Goal: Task Accomplishment & Management: Manage account settings

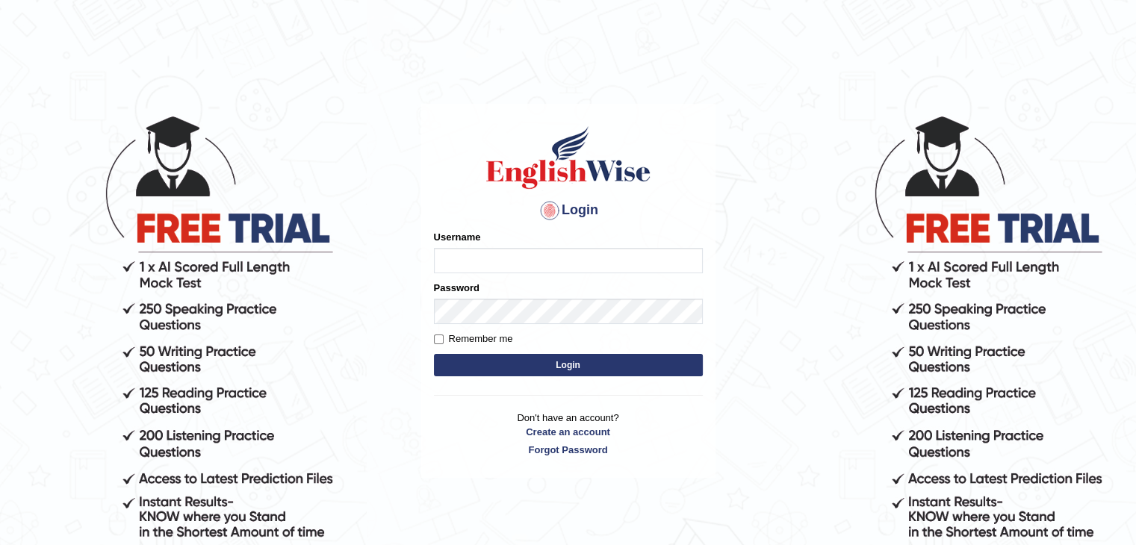
type input "Gita_P"
drag, startPoint x: 503, startPoint y: 264, endPoint x: 282, endPoint y: 259, distance: 221.8
click at [282, 259] on body "Login Please fix the following errors: Username Gita_P Password Remember me Log…" at bounding box center [568, 329] width 1136 height 545
type input "pariyar"
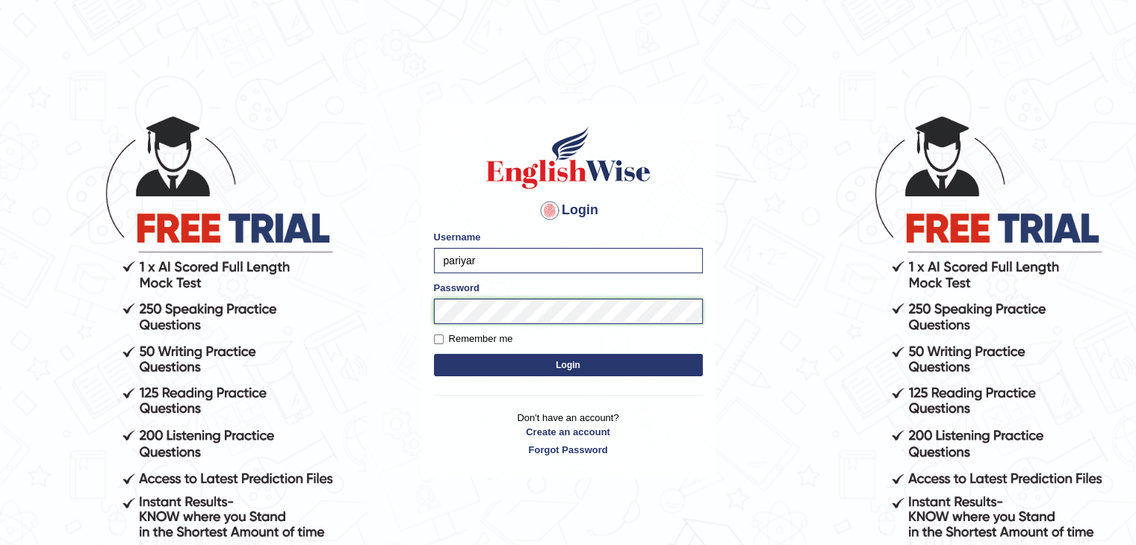
click at [267, 317] on body "Login Please fix the following errors: Username pariyar Password Remember me Lo…" at bounding box center [568, 329] width 1136 height 545
click at [450, 336] on label "Remember me" at bounding box center [473, 339] width 79 height 15
click at [444, 336] on input "Remember me" at bounding box center [439, 340] width 10 height 10
checkbox input "true"
click at [544, 364] on button "Login" at bounding box center [568, 365] width 269 height 22
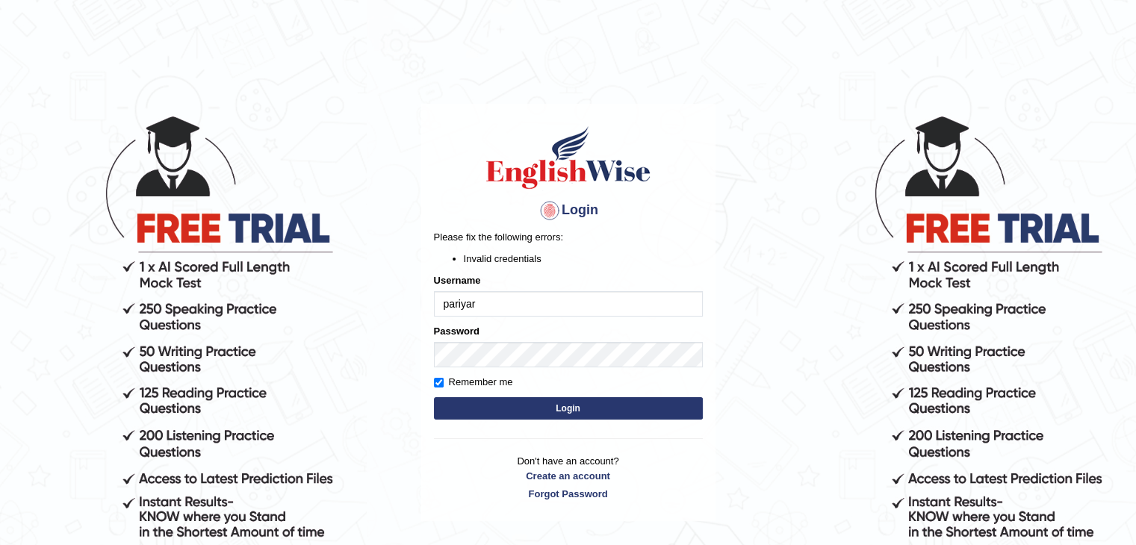
click at [738, 297] on body "Login Please fix the following errors: Invalid credentials Username pariyar Pas…" at bounding box center [568, 329] width 1136 height 545
click at [556, 404] on button "Login" at bounding box center [568, 408] width 269 height 22
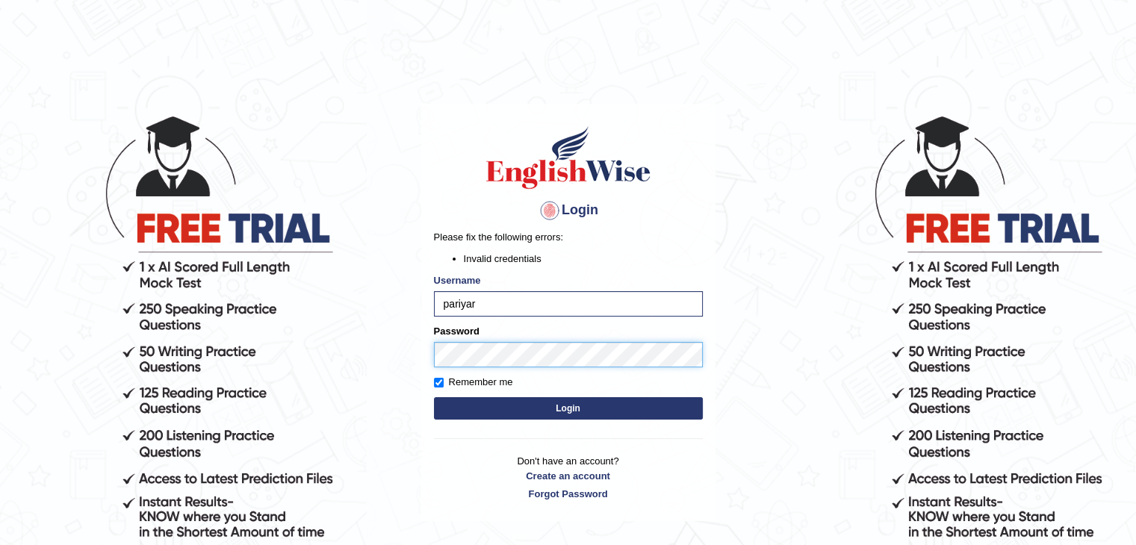
click at [341, 347] on body "Login Please fix the following errors: Invalid credentials Username pariyar Pas…" at bounding box center [568, 329] width 1136 height 545
click at [469, 409] on button "Login" at bounding box center [568, 408] width 269 height 22
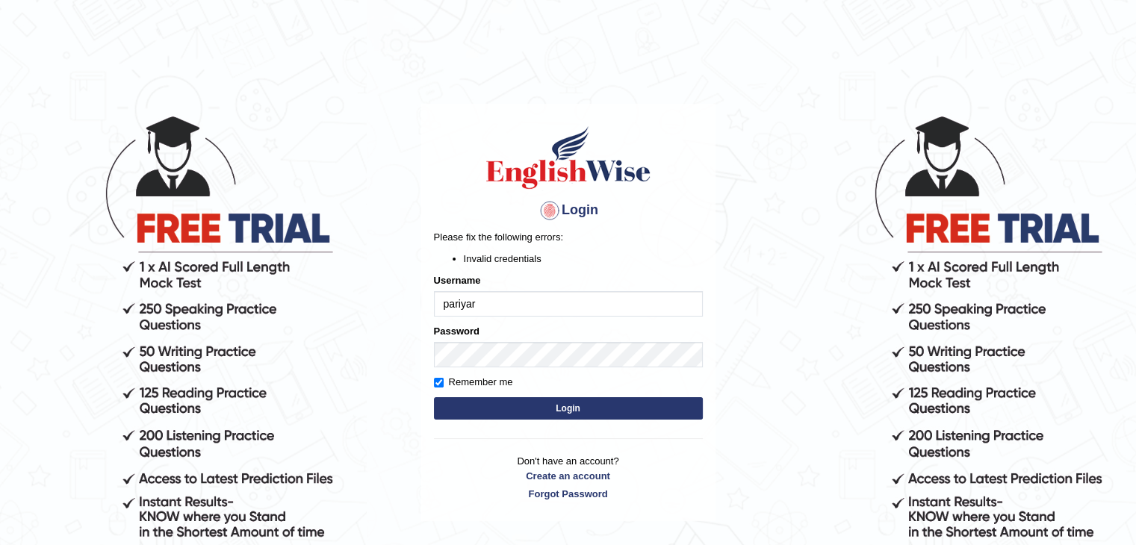
click at [833, 240] on body "Login Please fix the following errors: Invalid credentials Username pariyar Pas…" at bounding box center [568, 329] width 1136 height 545
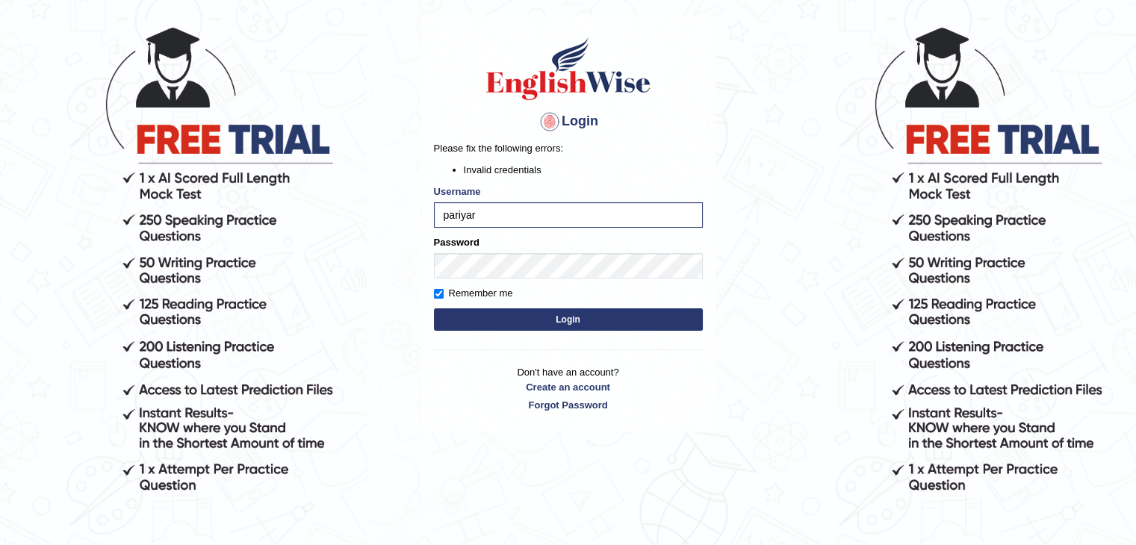
scroll to position [90, 0]
click at [556, 323] on button "Login" at bounding box center [568, 319] width 269 height 22
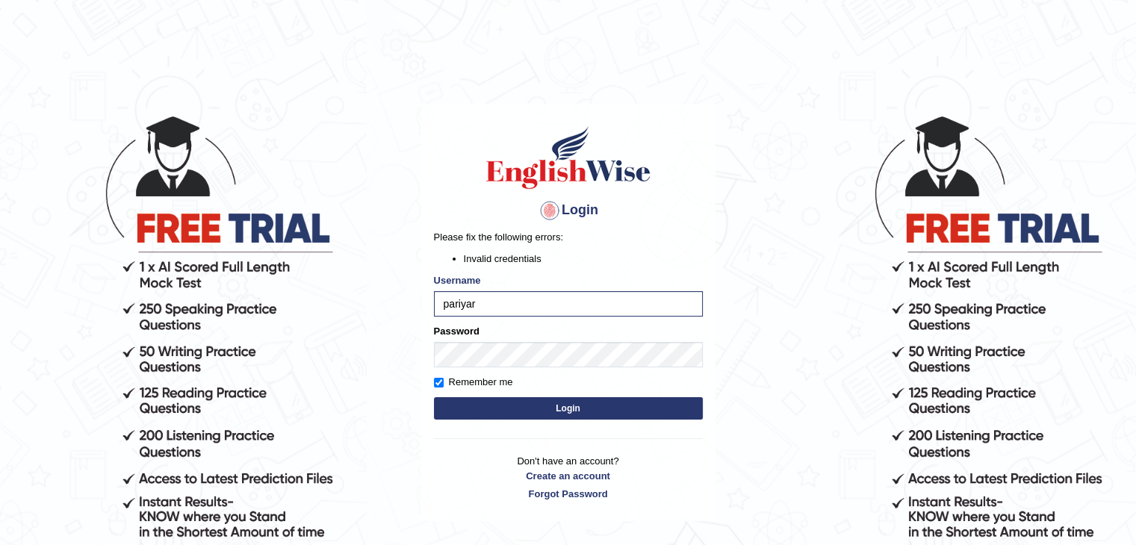
click at [541, 408] on button "Login" at bounding box center [568, 408] width 269 height 22
click at [571, 407] on button "Login" at bounding box center [568, 408] width 269 height 22
